Goal: Book appointment/travel/reservation

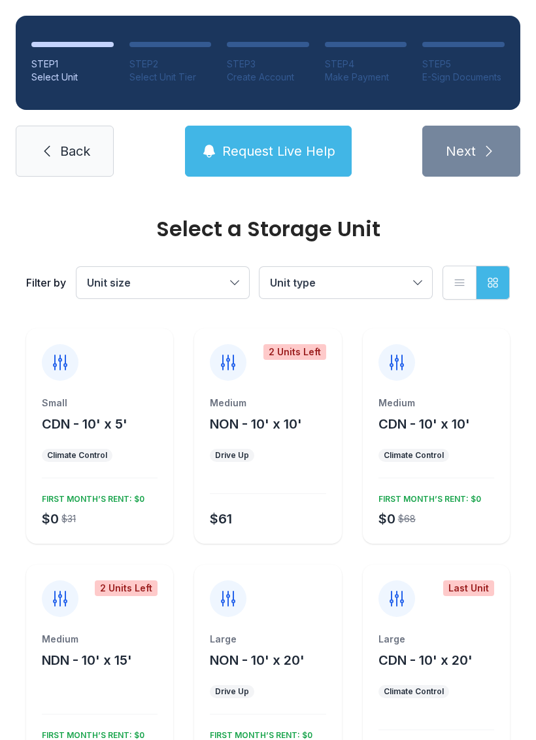
click at [220, 285] on span "Unit size" at bounding box center [156, 283] width 139 height 16
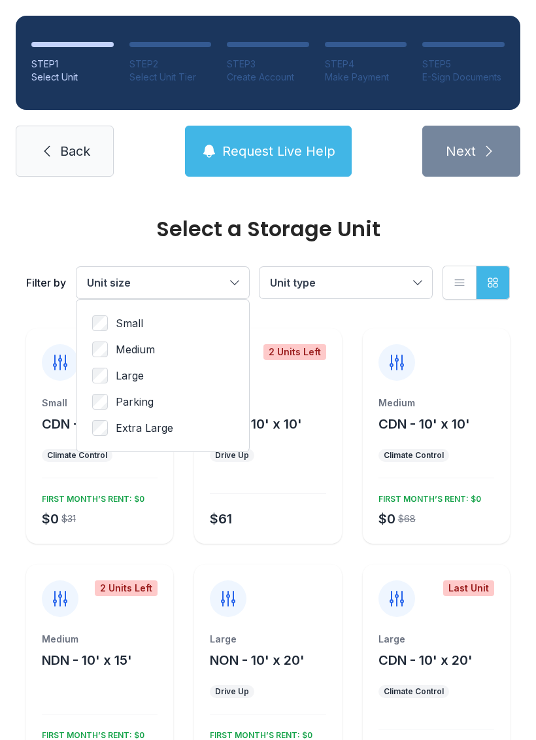
click at [144, 349] on span "Medium" at bounding box center [135, 350] width 39 height 16
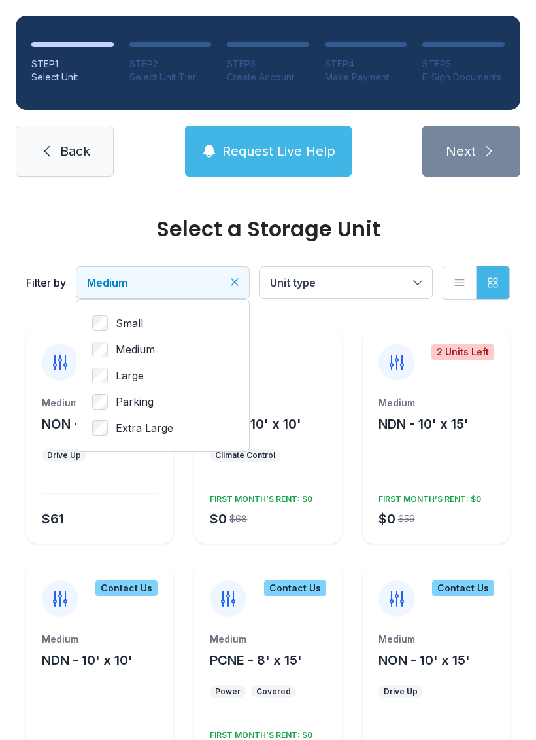
click at [140, 375] on span "Large" at bounding box center [130, 376] width 28 height 16
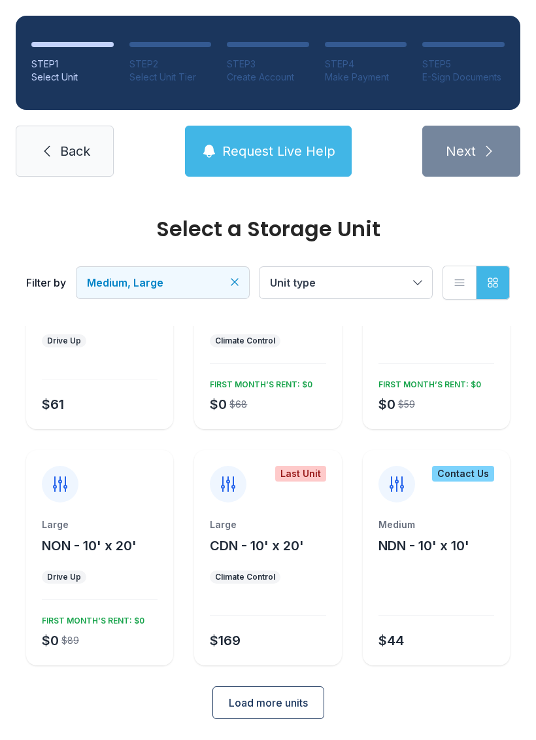
scroll to position [114, 0]
click at [297, 712] on button "Load more units" at bounding box center [269, 703] width 112 height 33
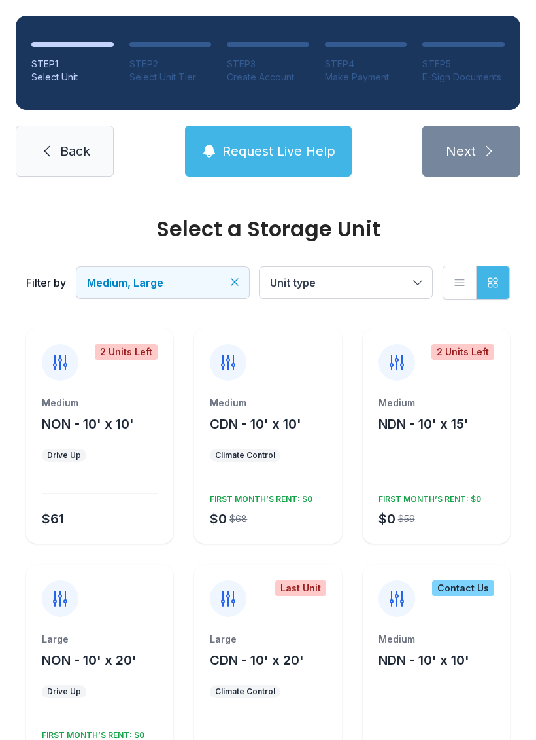
scroll to position [0, 0]
click at [383, 290] on button "Unit type" at bounding box center [346, 282] width 173 height 31
click at [313, 440] on div "Medium CDN - 10' x 10' Climate Control $0 $68 FIRST MONTH’S RENT: $0" at bounding box center [267, 469] width 147 height 147
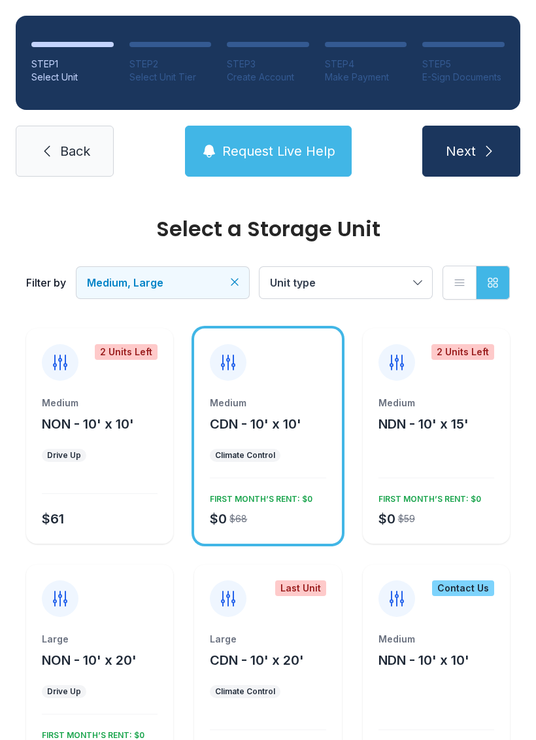
click at [282, 506] on div "$0 $68 FIRST MONTH’S RENT: $0" at bounding box center [265, 508] width 121 height 39
click at [231, 366] on icon at bounding box center [228, 362] width 21 height 21
click at [302, 425] on span "CDN - 10' x 10'" at bounding box center [256, 424] width 92 height 16
click at [472, 452] on div "Medium NDN - 10' x 15' $0 $59 FIRST MONTH’S RENT: $0" at bounding box center [436, 469] width 147 height 147
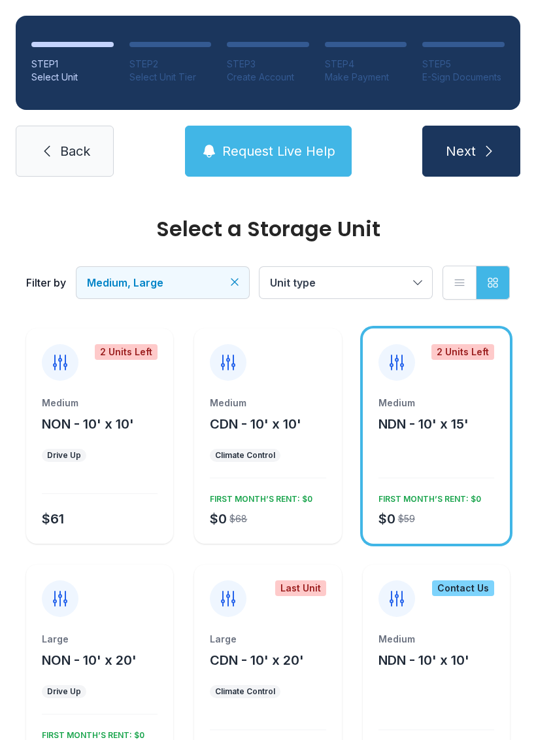
click at [300, 472] on div "Medium CDN - 10' x 10' Climate Control $0 $68 FIRST MONTH’S RENT: $0" at bounding box center [267, 469] width 147 height 147
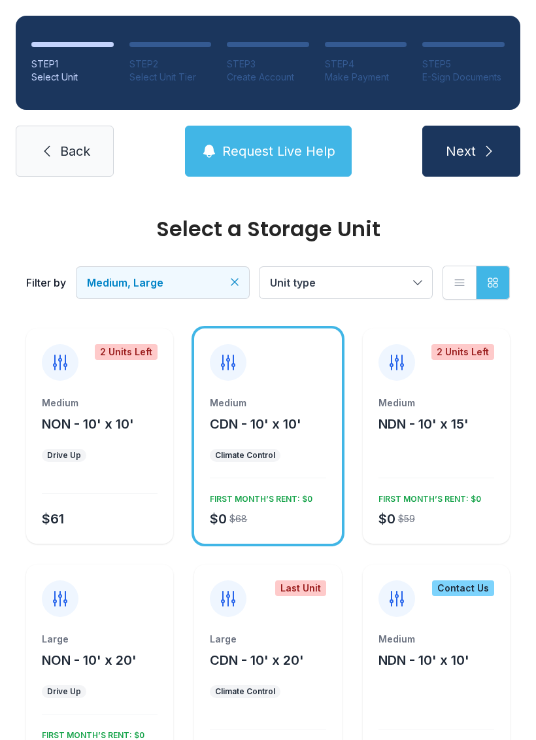
click at [482, 149] on icon "submit" at bounding box center [490, 151] width 16 height 16
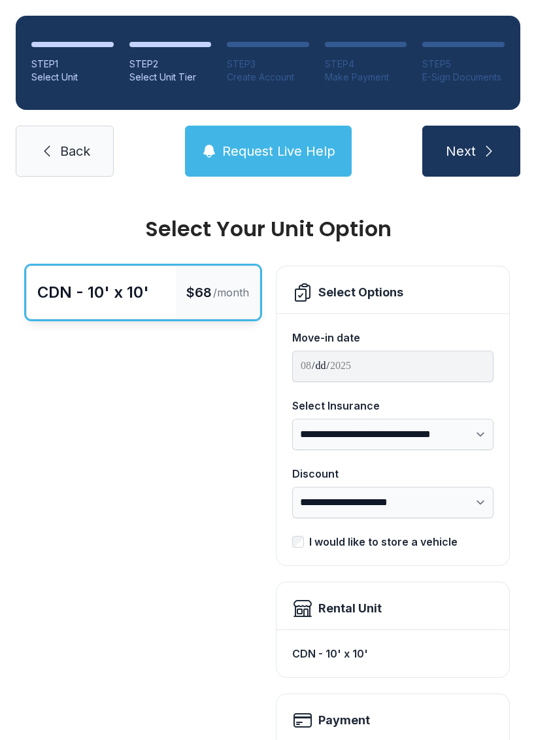
click at [79, 147] on span "Back" at bounding box center [75, 151] width 30 height 18
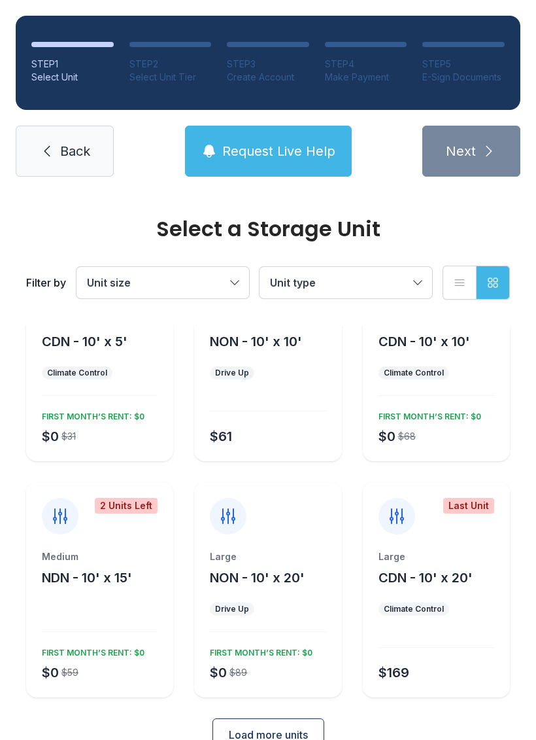
scroll to position [83, 0]
click at [470, 560] on div "Large" at bounding box center [437, 556] width 116 height 13
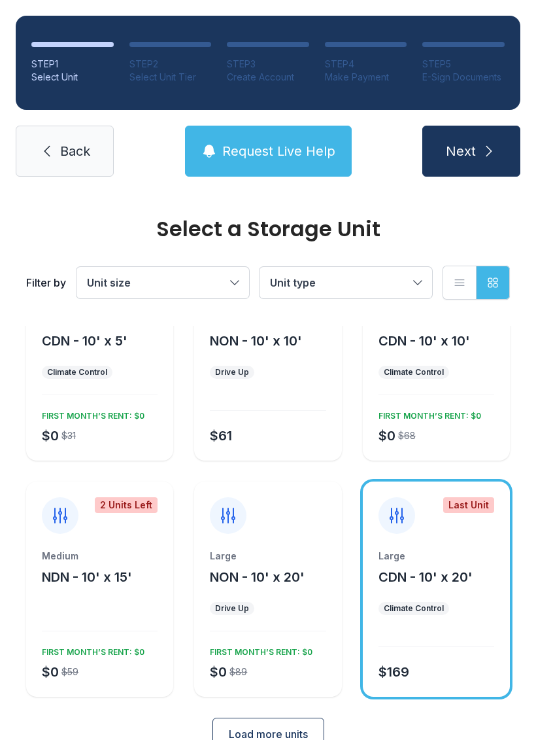
click at [484, 152] on icon "submit" at bounding box center [490, 151] width 16 height 16
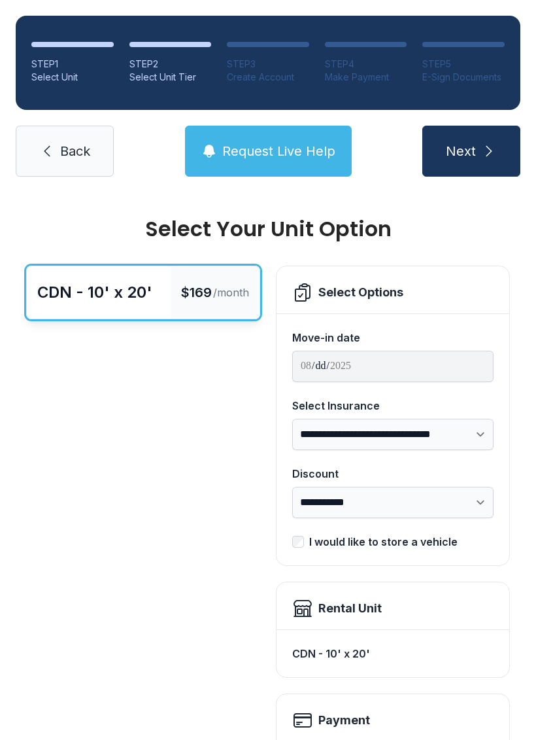
click at [398, 290] on div "Select Options" at bounding box center [361, 292] width 85 height 18
click at [477, 436] on select "**********" at bounding box center [393, 434] width 202 height 31
click at [419, 502] on select "**********" at bounding box center [393, 502] width 202 height 31
click at [496, 149] on icon "submit" at bounding box center [490, 151] width 16 height 16
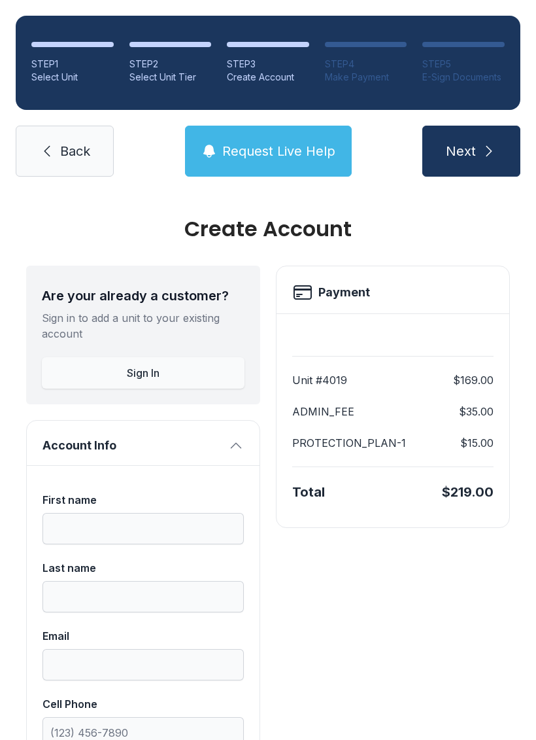
click at [490, 156] on icon "submit" at bounding box center [490, 151] width 16 height 16
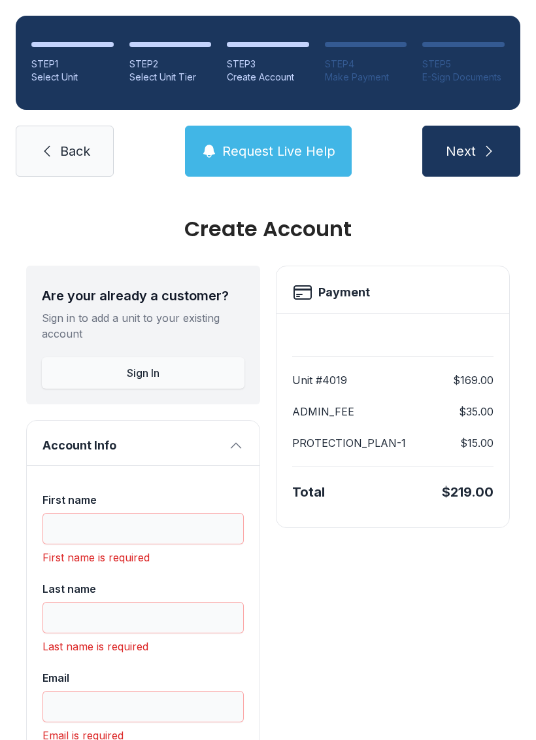
click at [66, 142] on span "Back" at bounding box center [75, 151] width 30 height 18
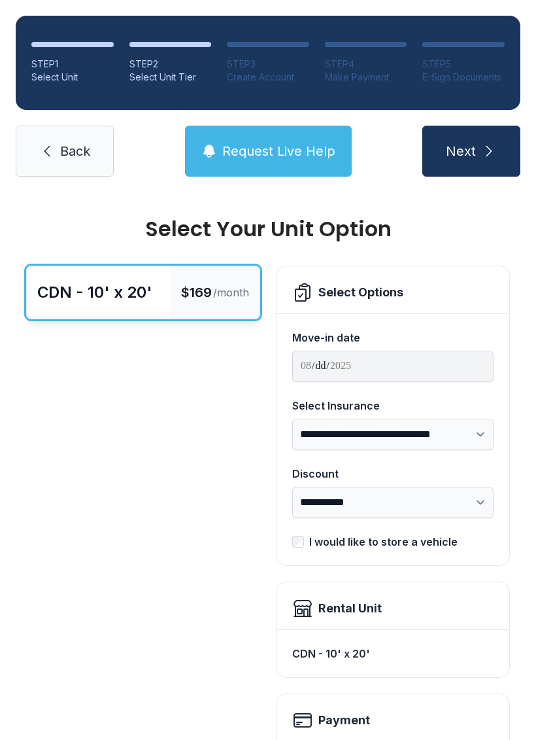
click at [66, 139] on link "Back" at bounding box center [65, 151] width 98 height 51
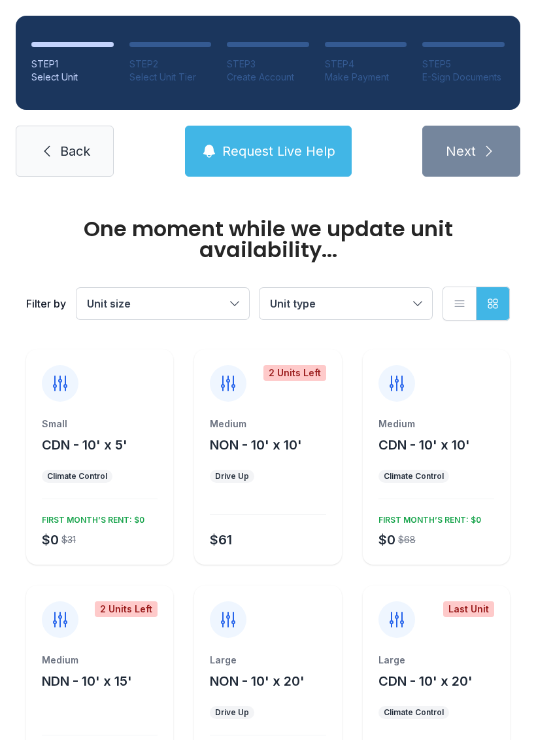
click at [79, 163] on link "Back" at bounding box center [65, 151] width 98 height 51
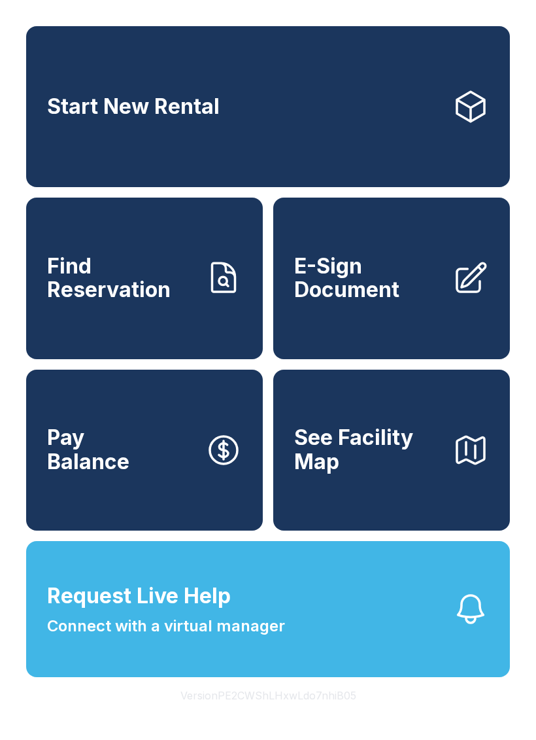
click at [364, 116] on link "Start New Rental" at bounding box center [268, 106] width 484 height 161
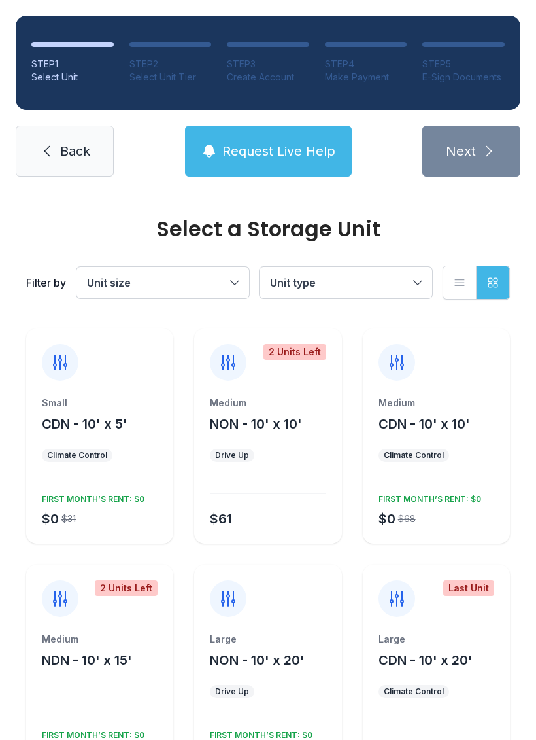
click at [232, 285] on button "Unit size" at bounding box center [163, 282] width 173 height 31
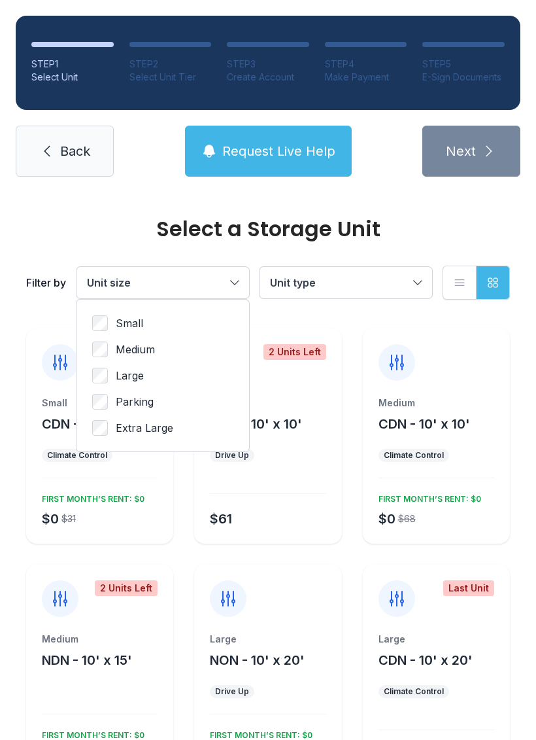
click at [169, 349] on label "Medium" at bounding box center [162, 350] width 141 height 16
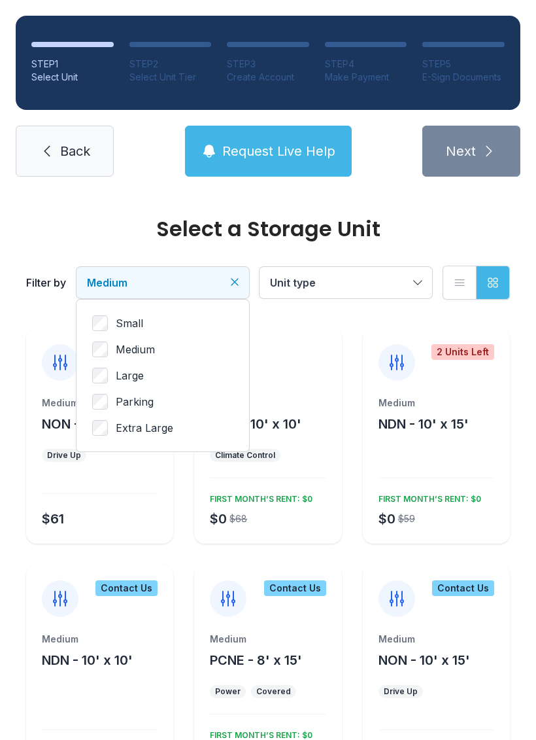
click at [146, 382] on label "Large" at bounding box center [162, 376] width 141 height 16
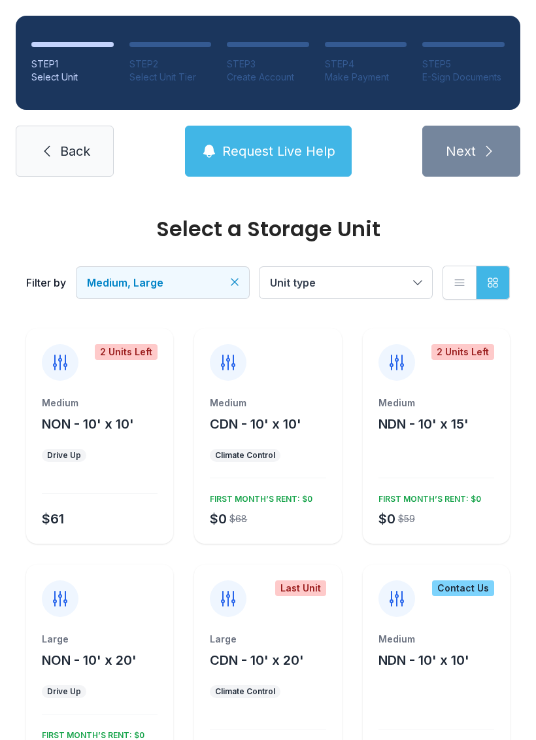
click at [330, 444] on div "Medium CDN - 10' x 10' Climate Control $0 $68 FIRST MONTH’S RENT: $0" at bounding box center [267, 469] width 147 height 147
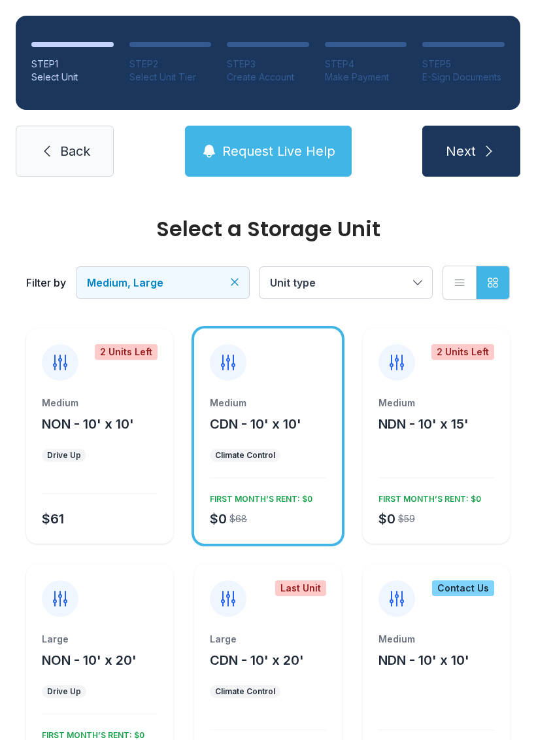
click at [490, 160] on button "Next" at bounding box center [472, 151] width 98 height 51
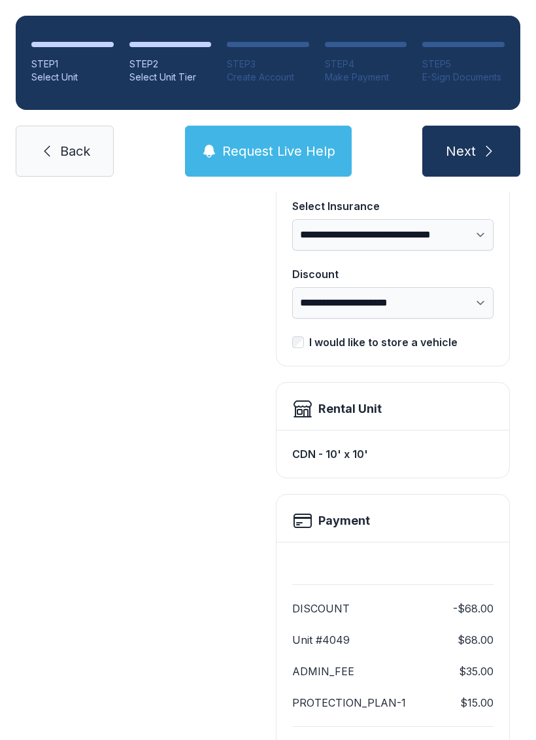
scroll to position [211, 0]
